Goal: Use online tool/utility: Utilize a website feature to perform a specific function

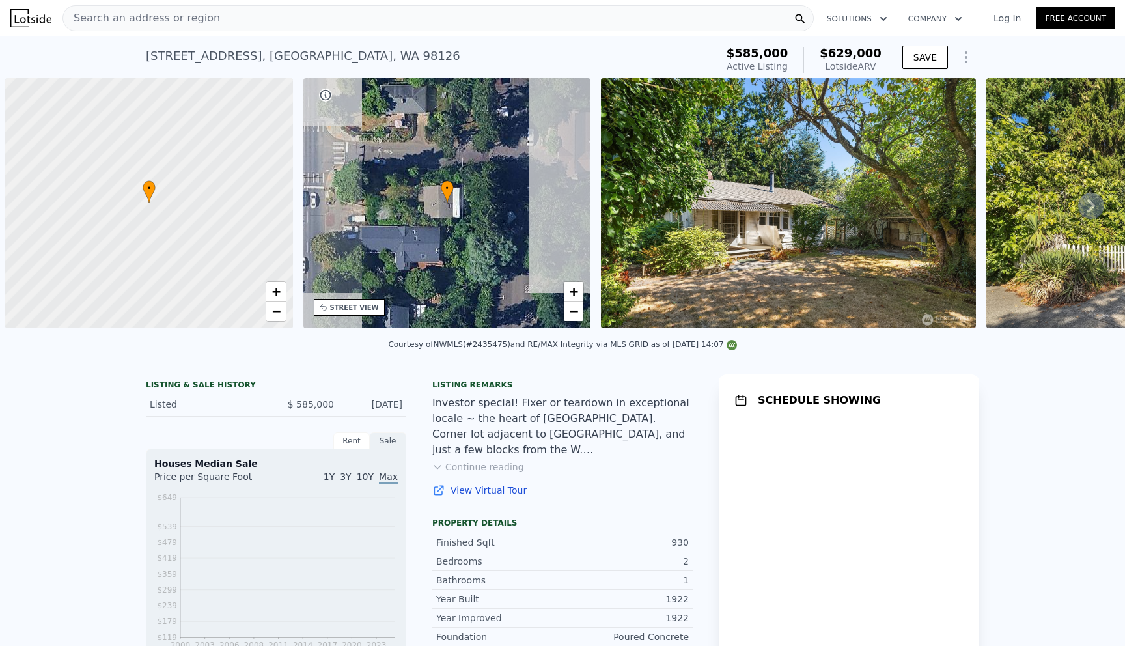
scroll to position [0, 5]
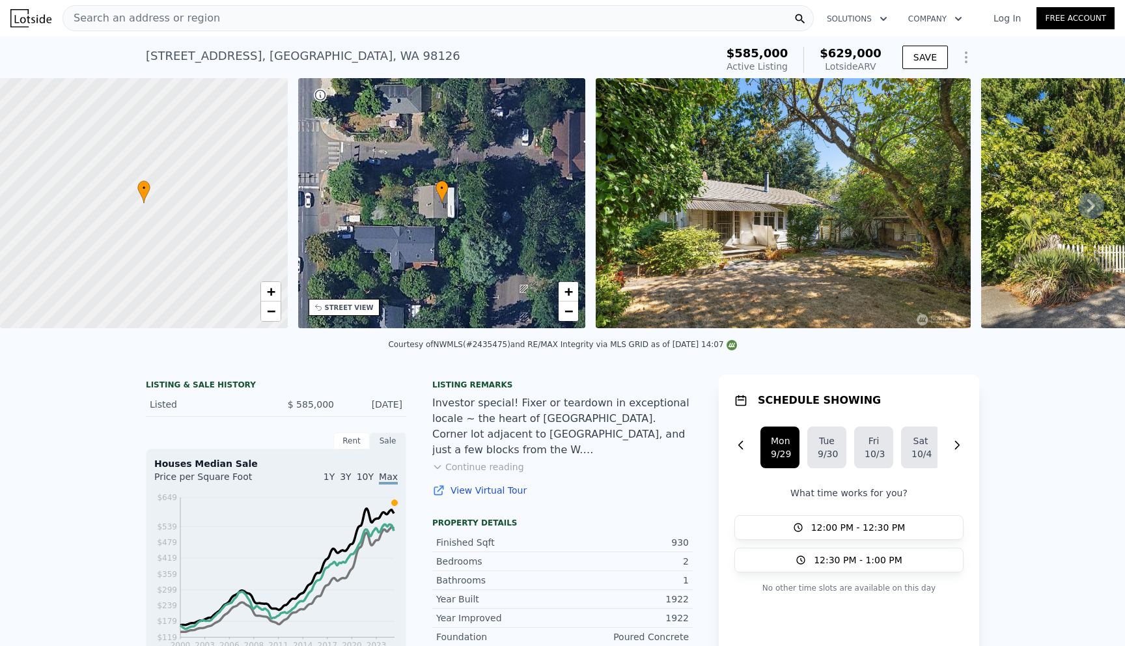
click at [451, 468] on button "Continue reading" at bounding box center [478, 466] width 92 height 13
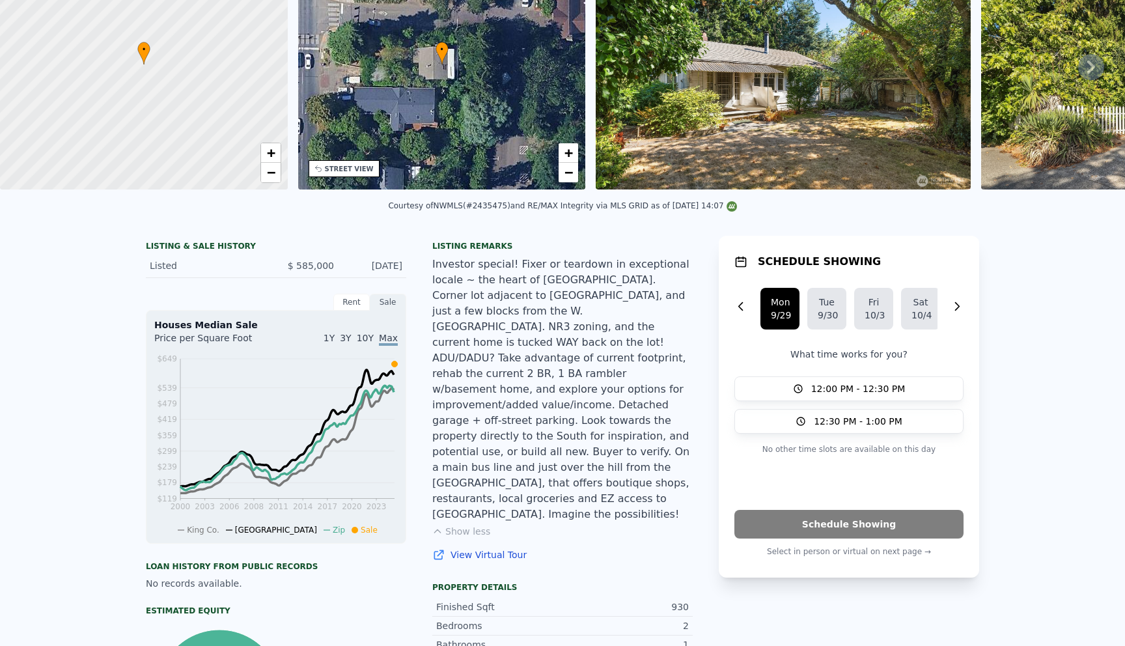
scroll to position [0, 0]
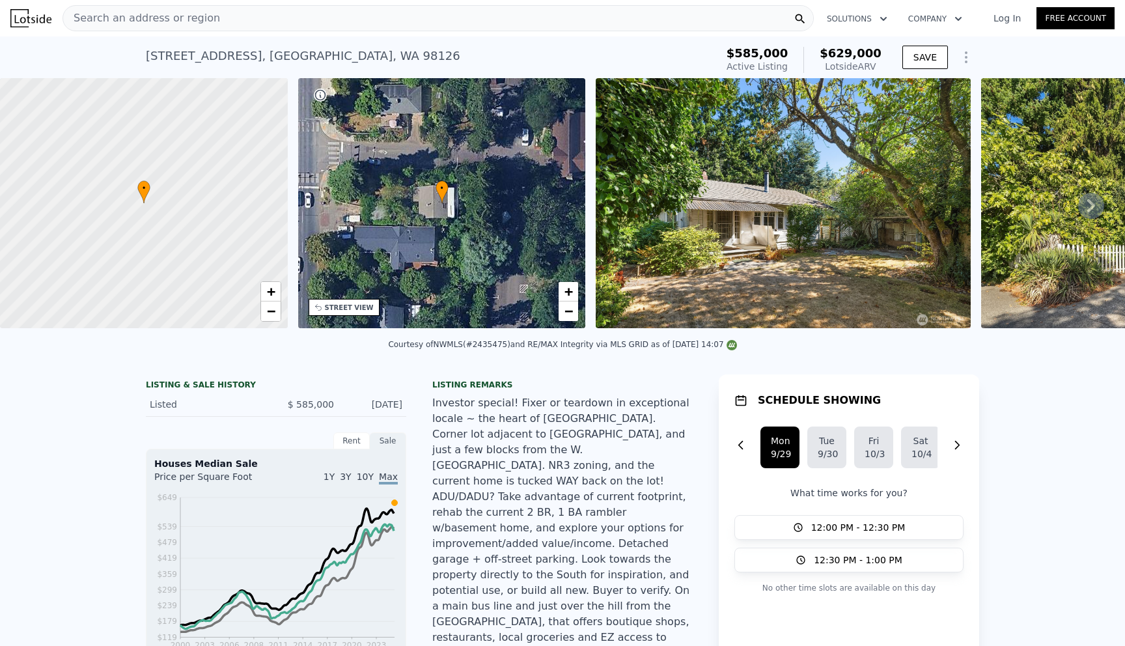
click at [978, 58] on button "Show Options" at bounding box center [967, 57] width 26 height 26
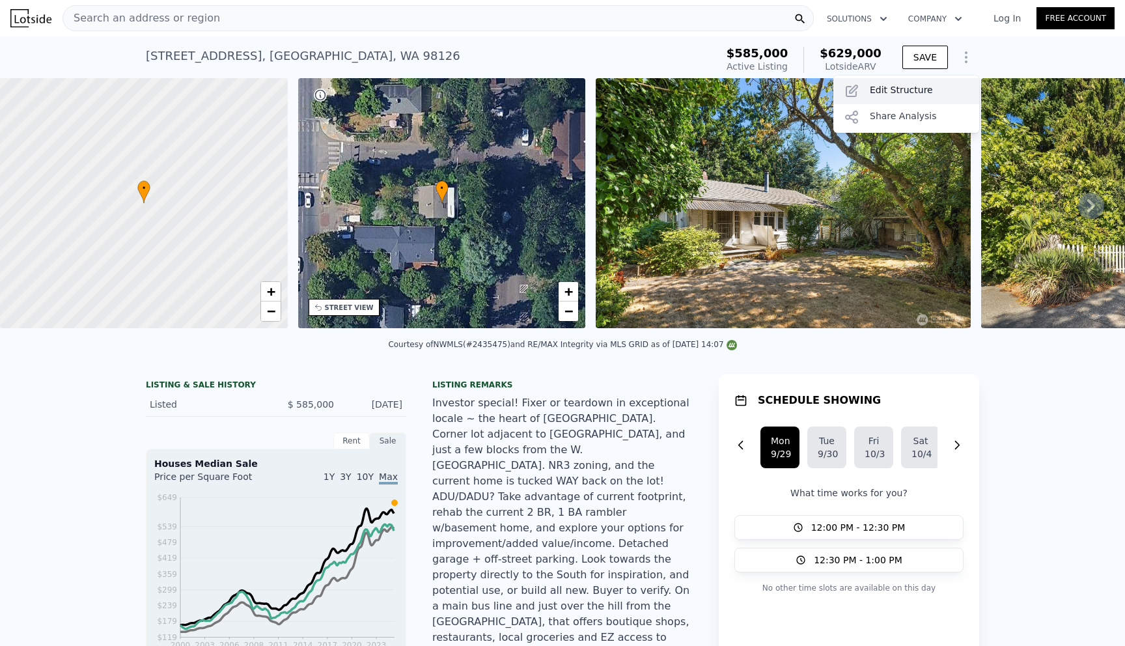
click at [929, 98] on div "Edit Structure" at bounding box center [907, 91] width 146 height 26
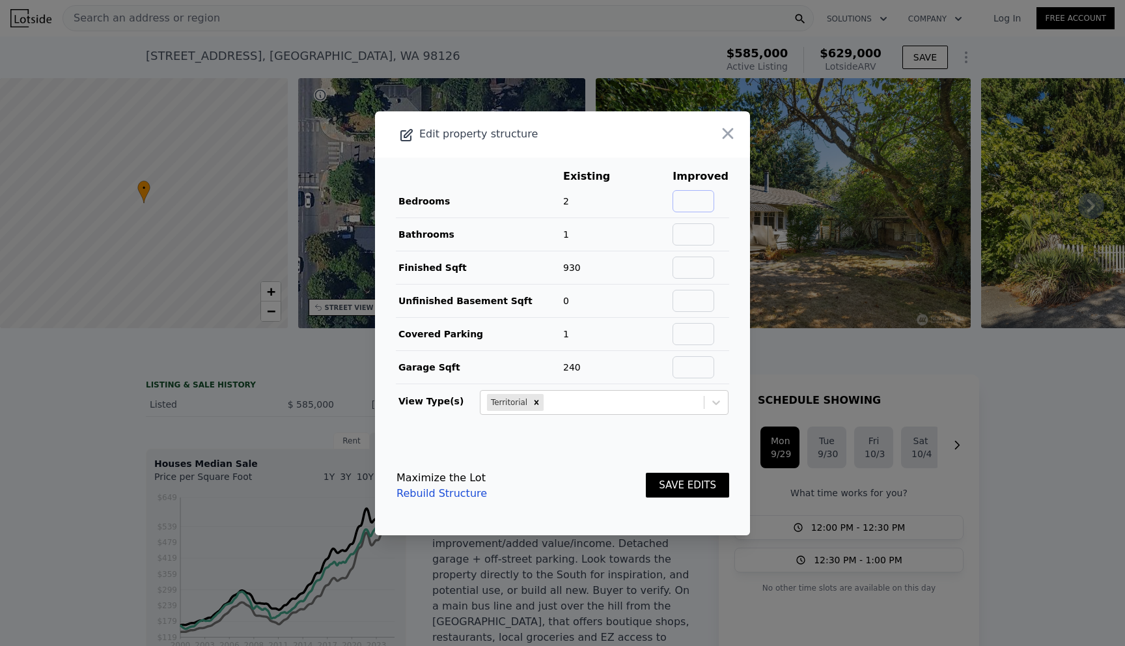
click at [709, 203] on input "text" at bounding box center [694, 201] width 42 height 22
type input "4"
click at [699, 236] on input "2" at bounding box center [694, 234] width 42 height 22
type input "2"
click at [681, 479] on button "SAVE EDITS" at bounding box center [687, 485] width 83 height 25
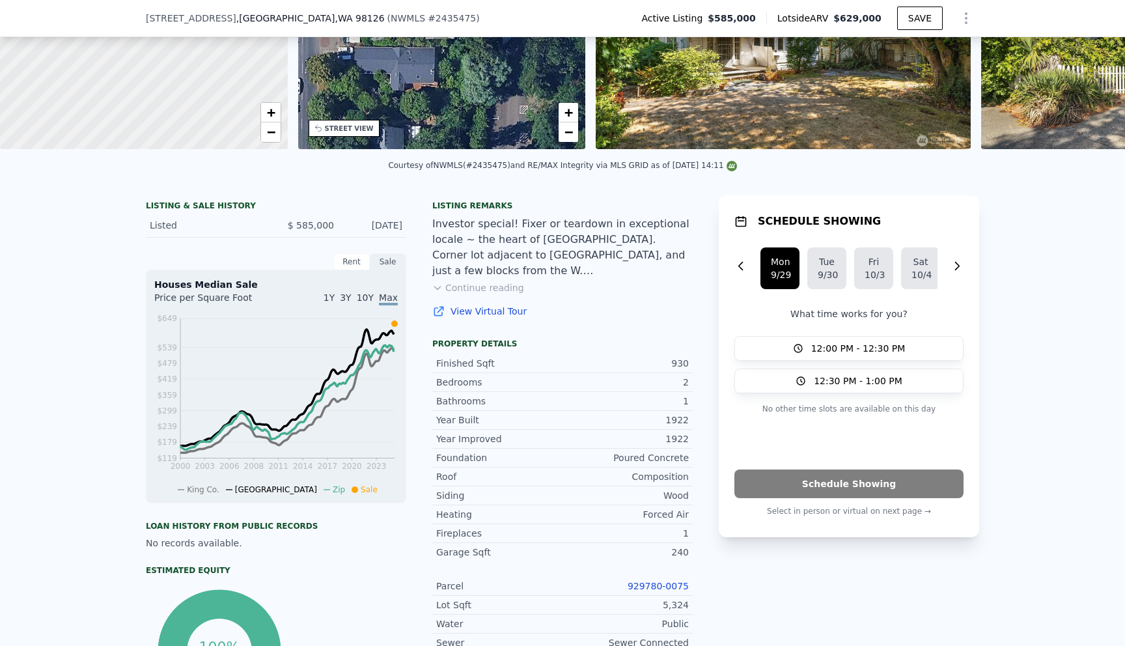
scroll to position [294, 0]
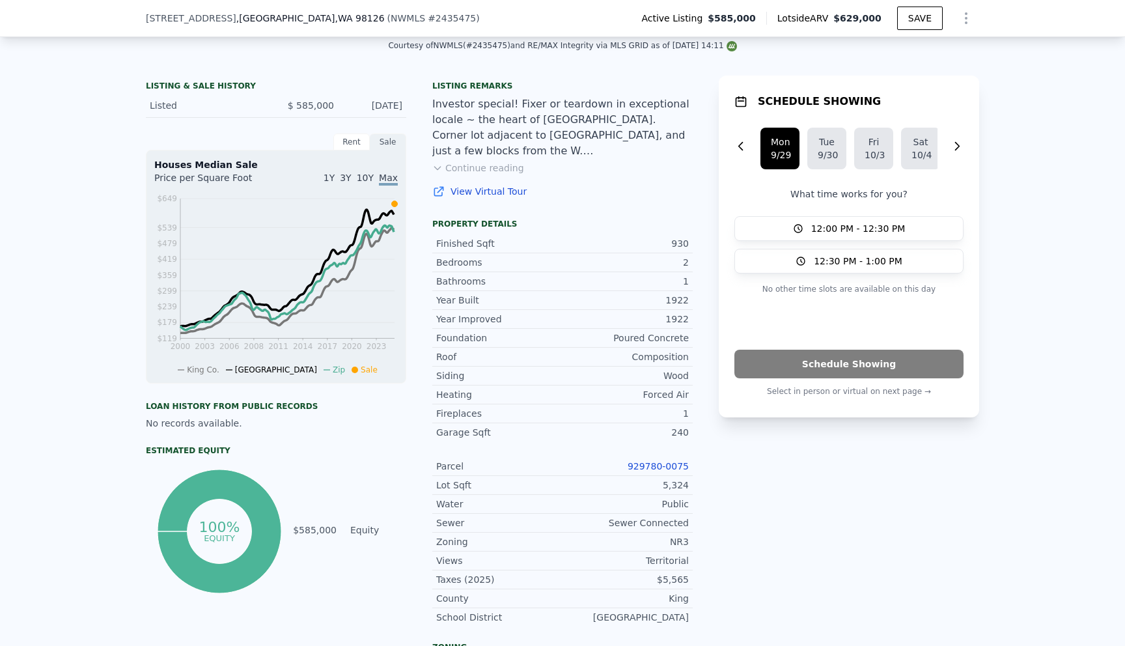
click at [498, 188] on link "View Virtual Tour" at bounding box center [562, 191] width 261 height 13
click at [490, 168] on button "Continue reading" at bounding box center [478, 168] width 92 height 13
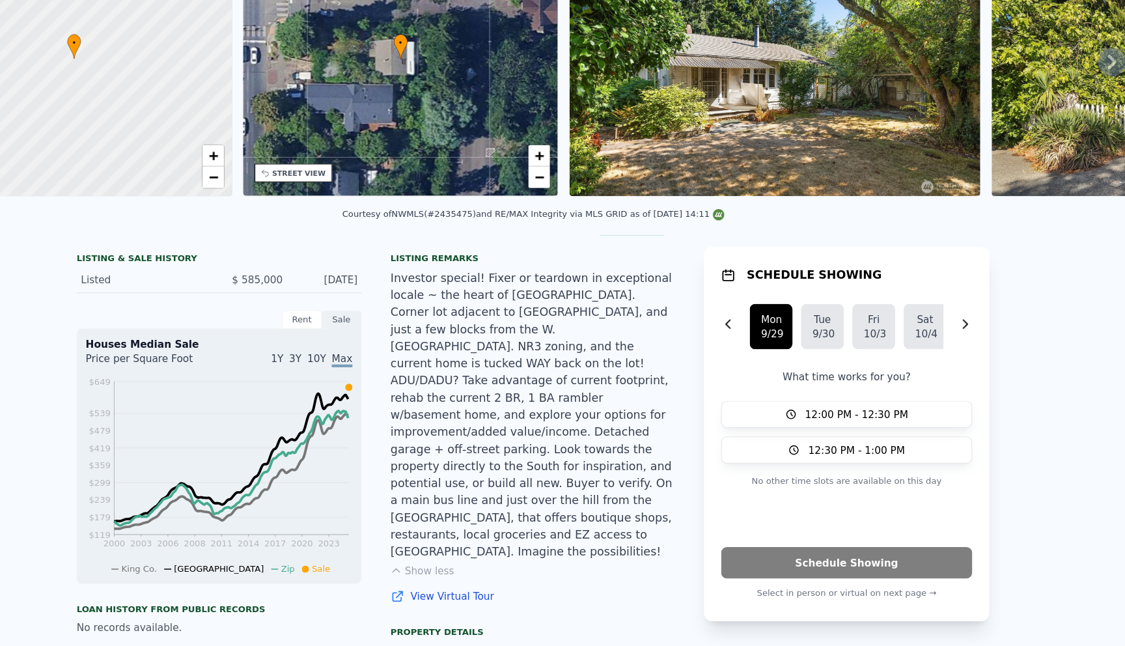
scroll to position [0, 0]
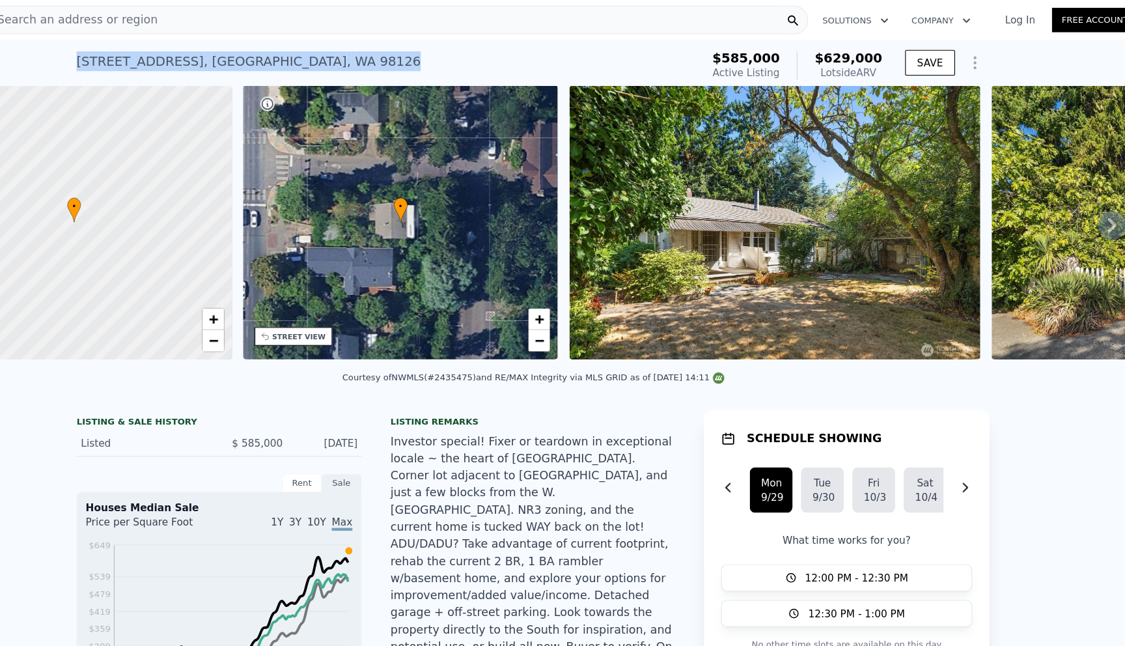
drag, startPoint x: 360, startPoint y: 62, endPoint x: 148, endPoint y: 59, distance: 211.7
click at [148, 59] on div "[STREET_ADDRESS] Active at $585k (~ARV $629k )" at bounding box center [428, 60] width 565 height 36
copy div "[STREET_ADDRESS]"
